Goal: Navigation & Orientation: Find specific page/section

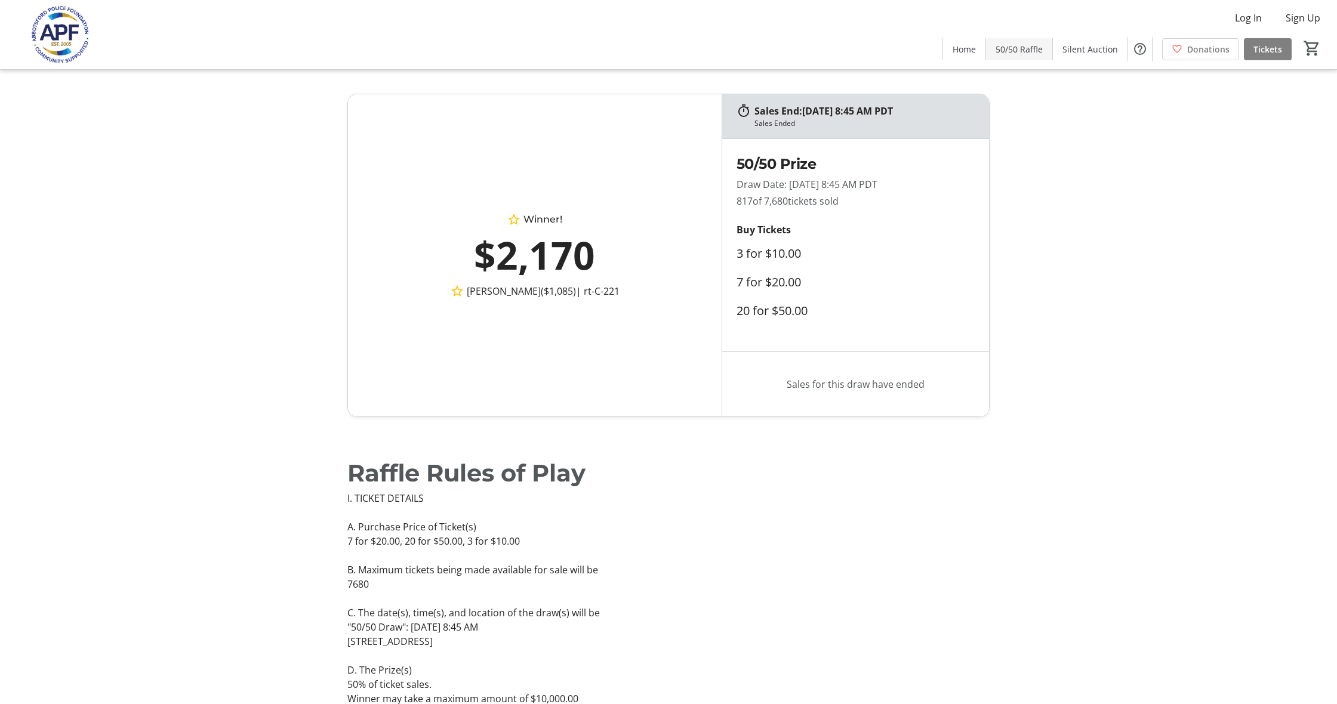
click at [1020, 49] on span "50/50 Raffle" at bounding box center [1018, 49] width 47 height 13
click at [1105, 46] on span "Silent Auction" at bounding box center [1089, 49] width 55 height 13
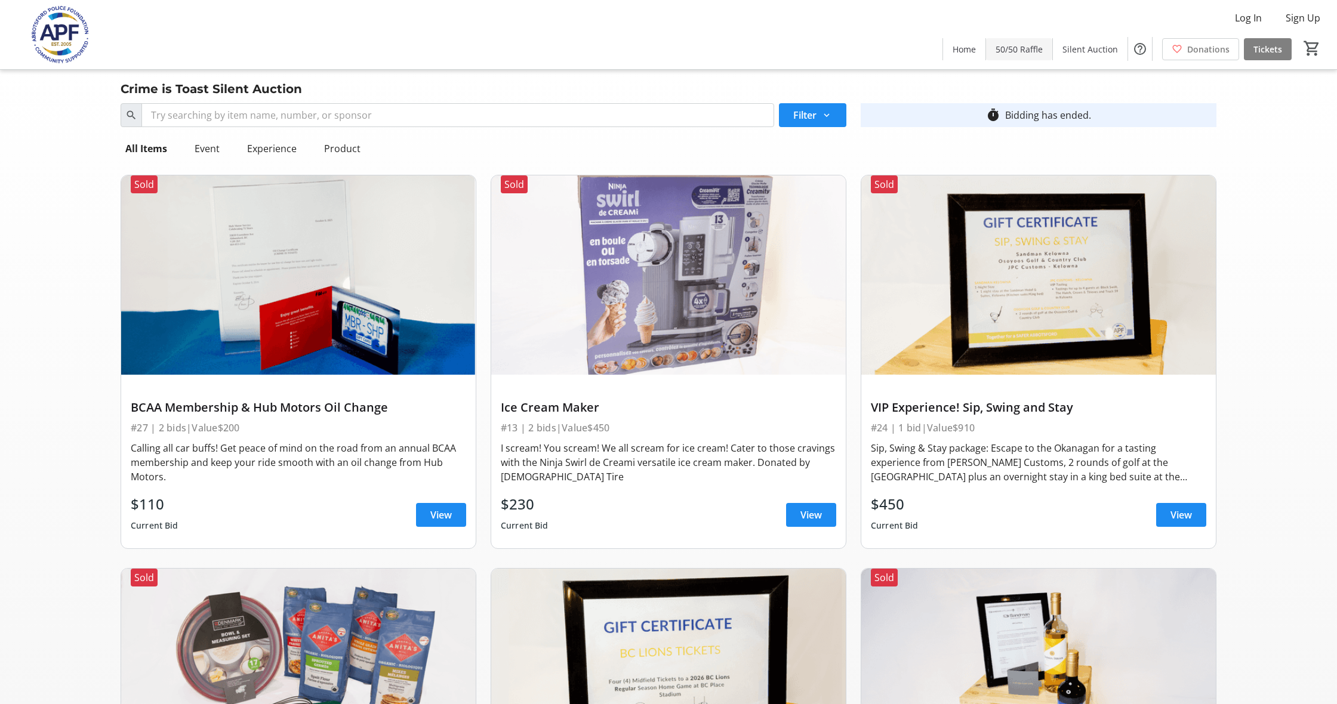
click at [1034, 54] on span "50/50 Raffle" at bounding box center [1018, 49] width 47 height 13
click at [972, 47] on span "Home" at bounding box center [963, 49] width 23 height 13
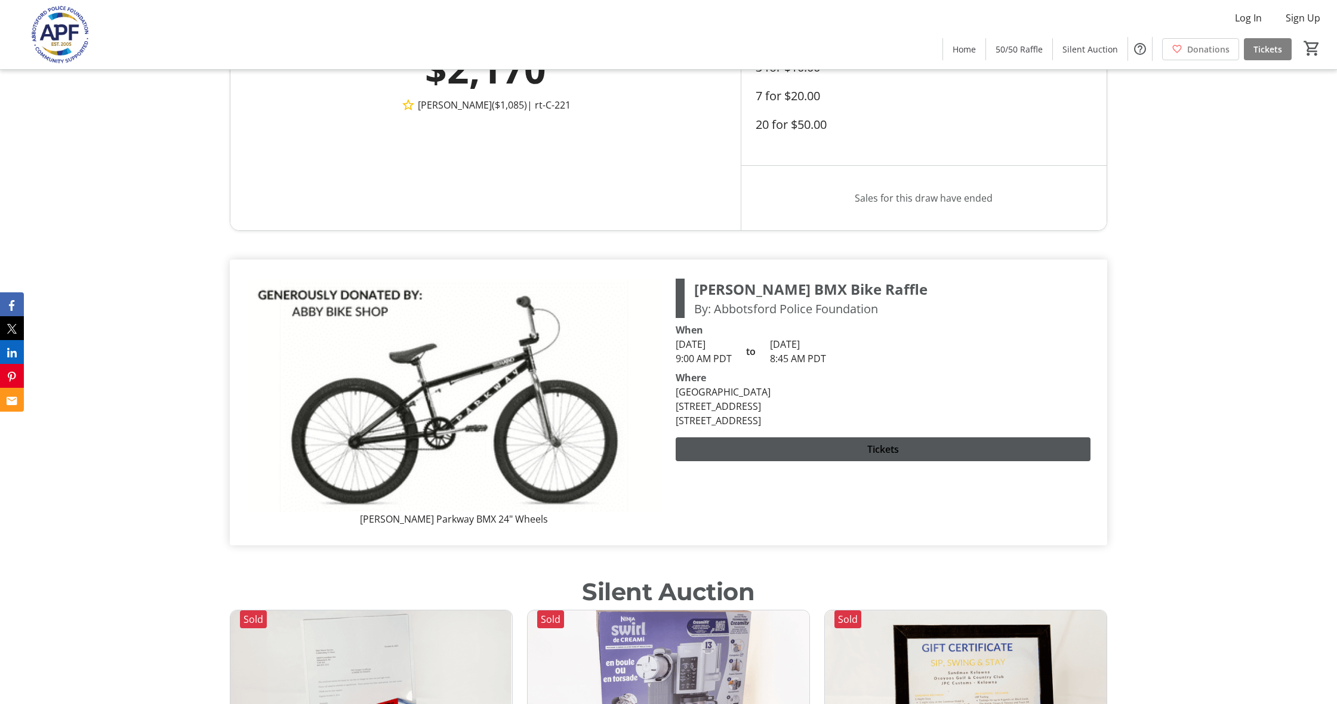
scroll to position [838, 0]
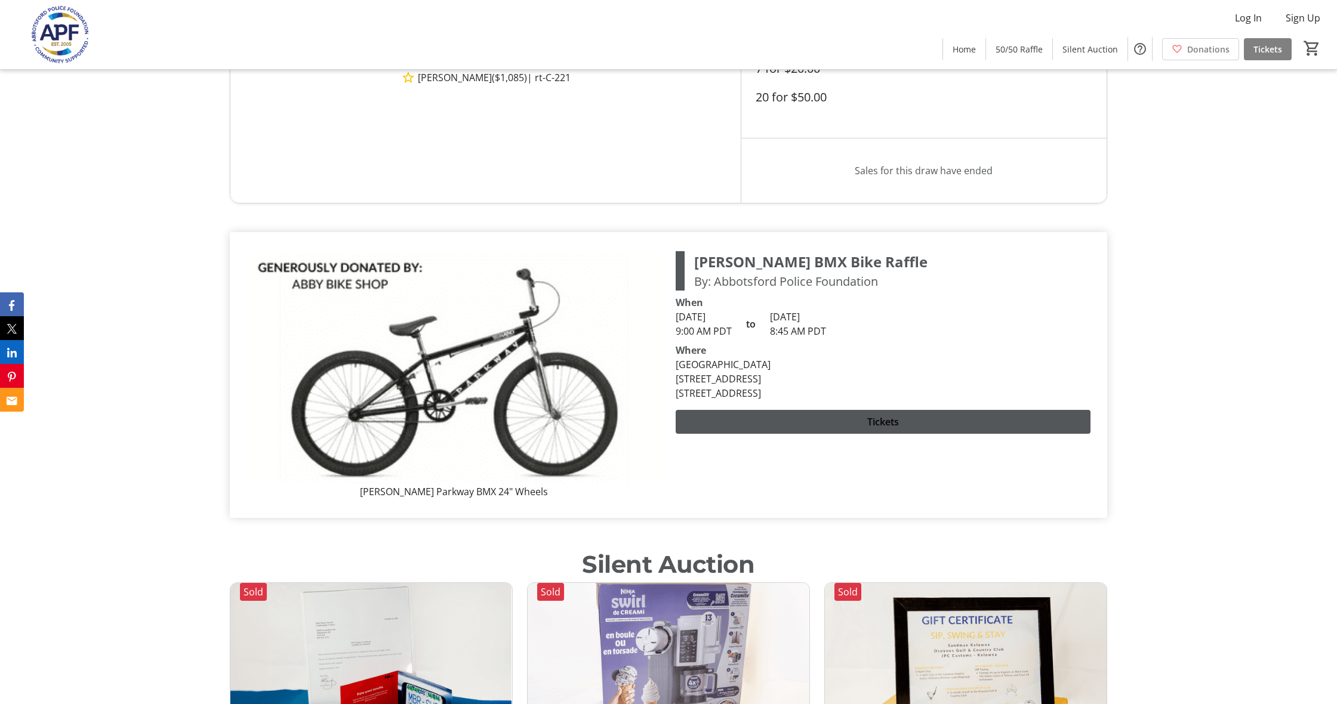
click at [976, 334] on div "[PERSON_NAME] Parkway BMX 24" Wheels [PERSON_NAME] BMX Bike Raffle By: Abbotsfo…" at bounding box center [668, 375] width 858 height 267
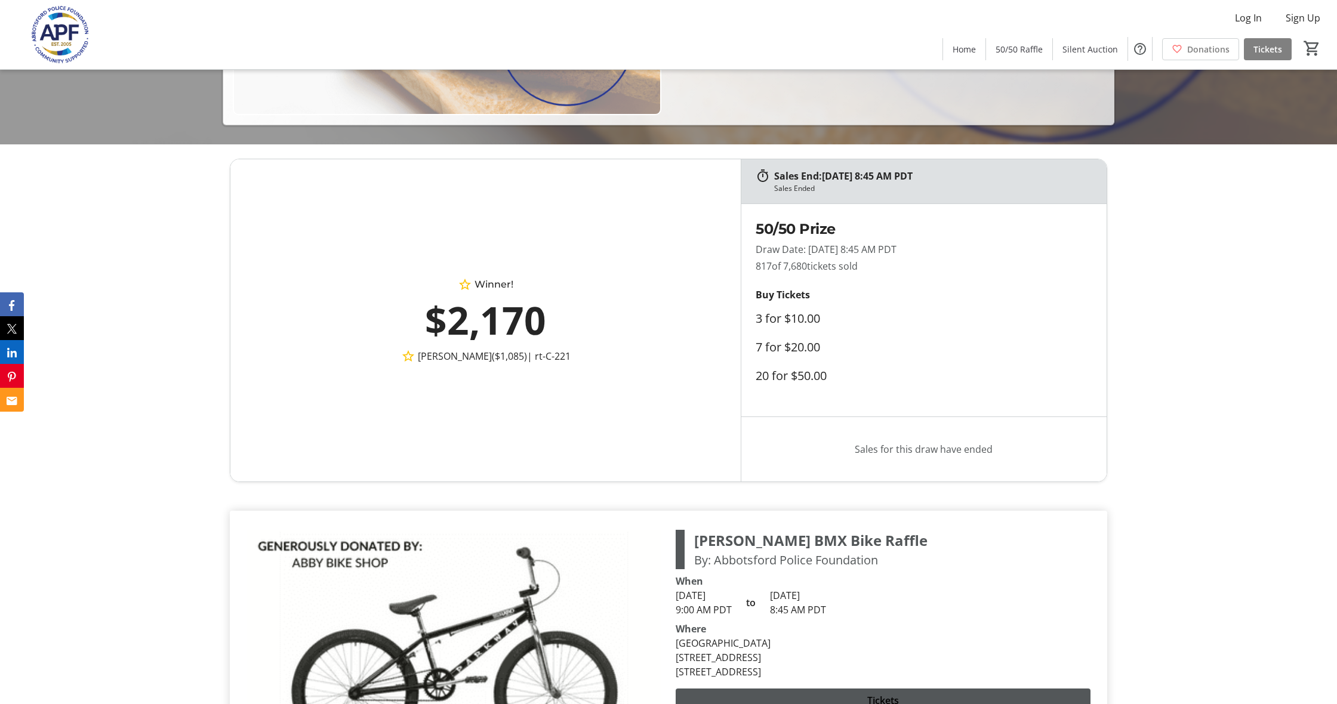
scroll to position [559, 0]
